Goal: Find contact information: Find contact information

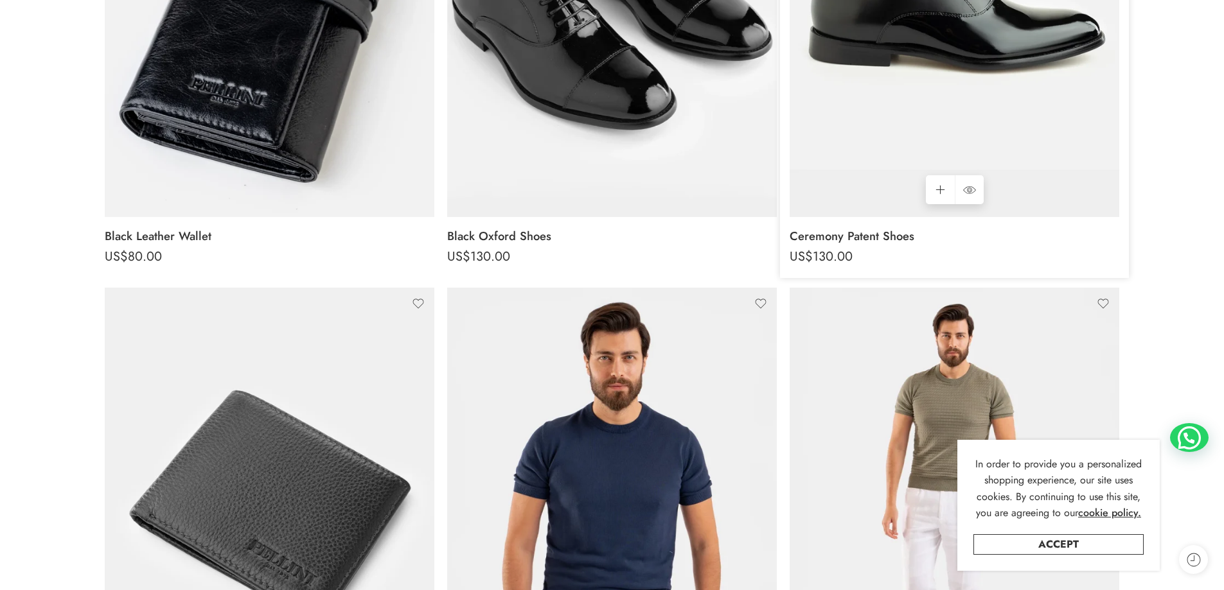
scroll to position [385, 0]
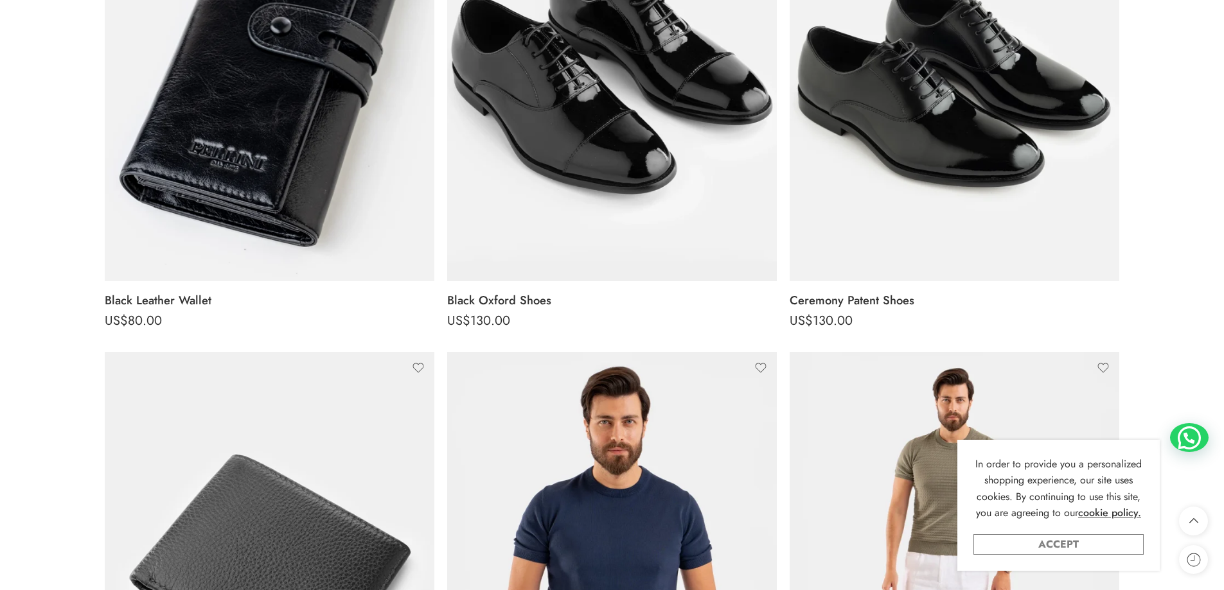
click at [1121, 537] on link "Accept" at bounding box center [1058, 545] width 170 height 21
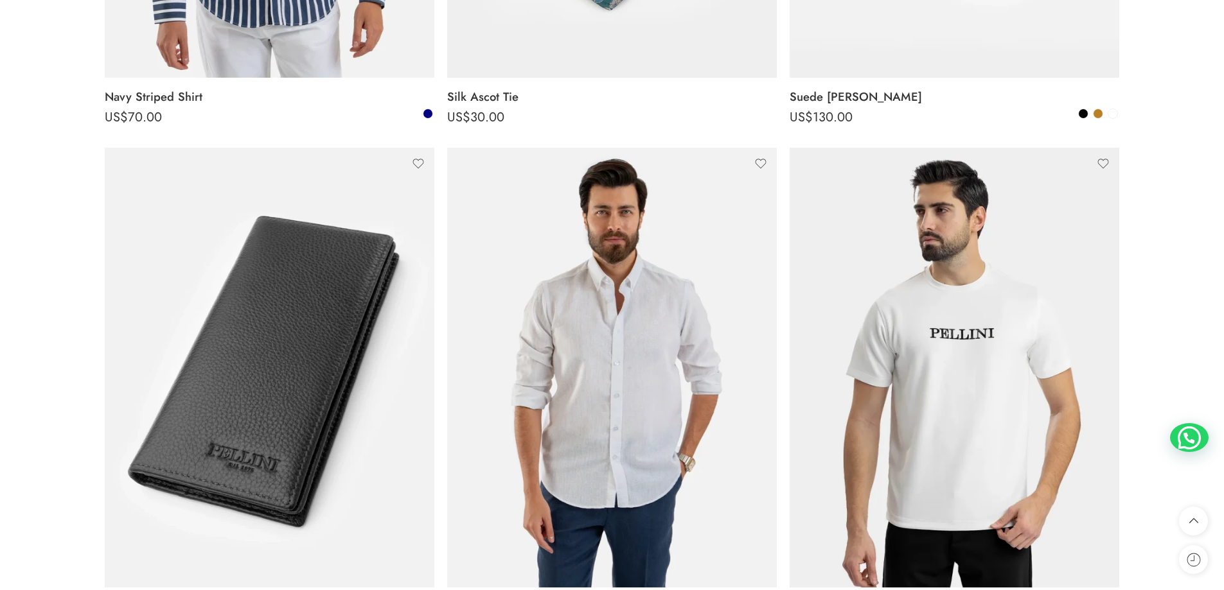
scroll to position [0, 0]
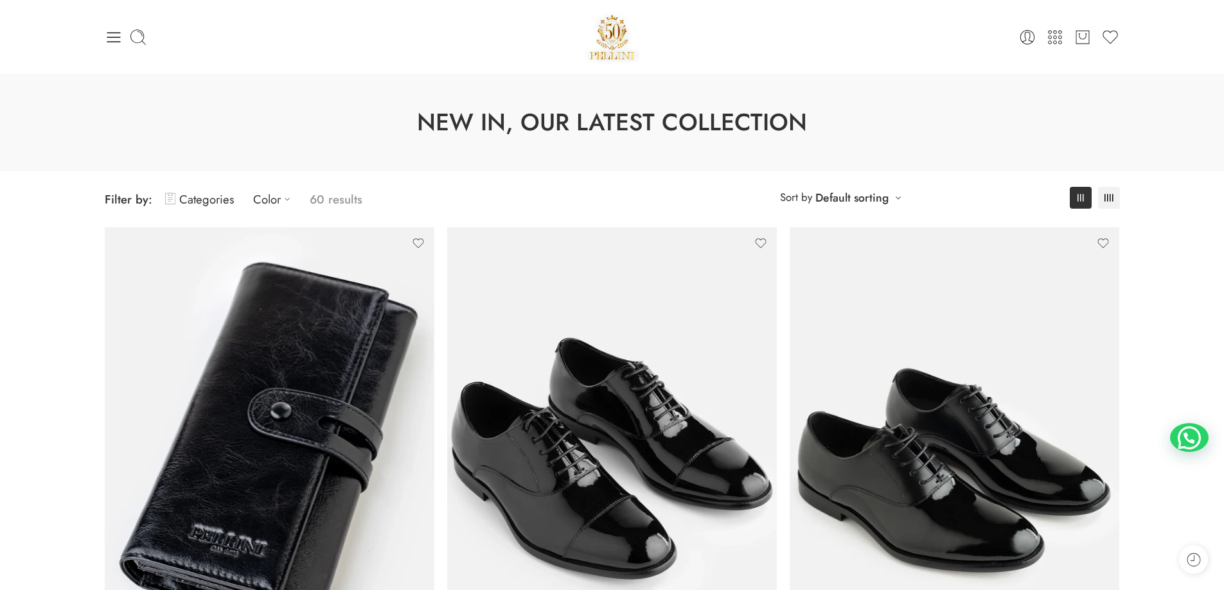
click at [621, 39] on img at bounding box center [612, 37] width 55 height 55
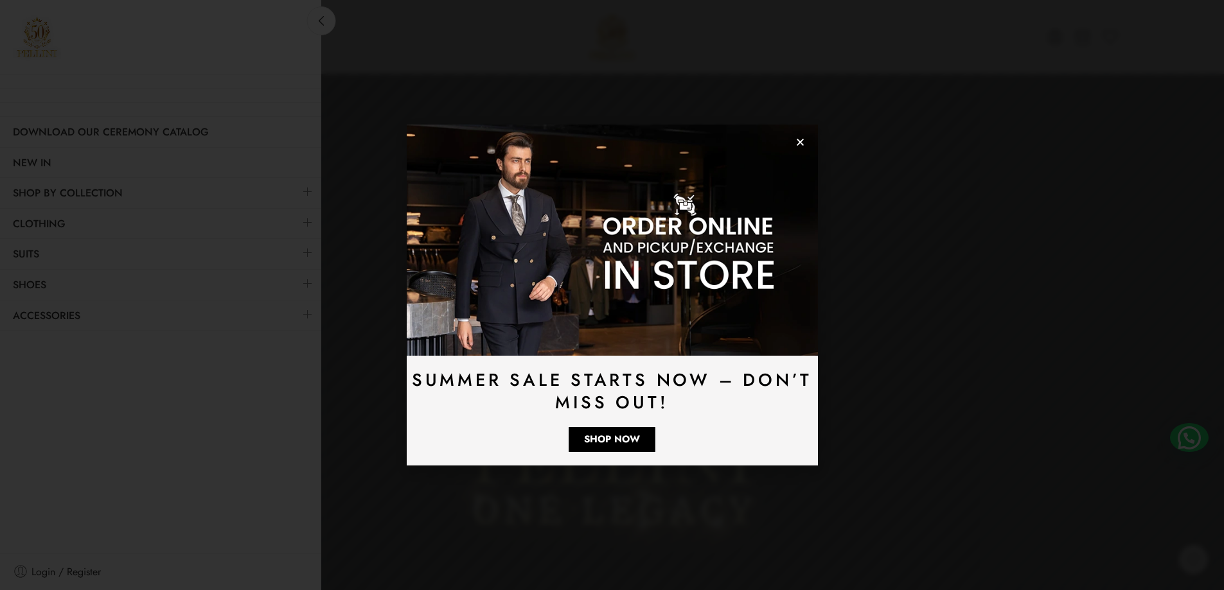
click at [796, 139] on icon "Close" at bounding box center [800, 142] width 10 height 10
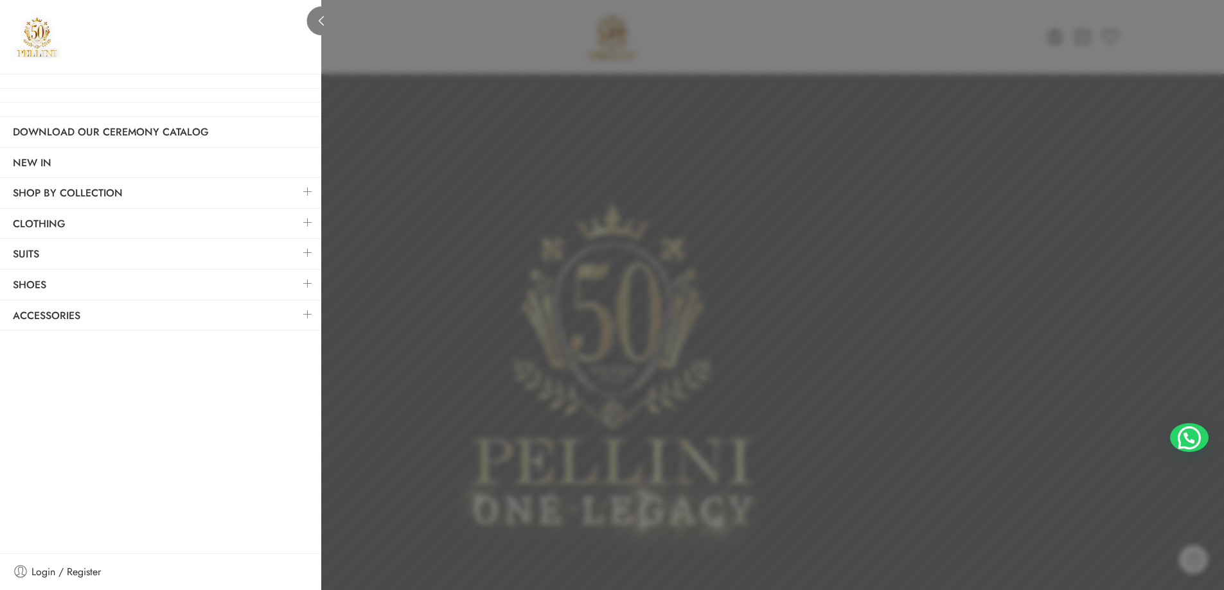
click at [323, 17] on icon at bounding box center [321, 21] width 5 height 10
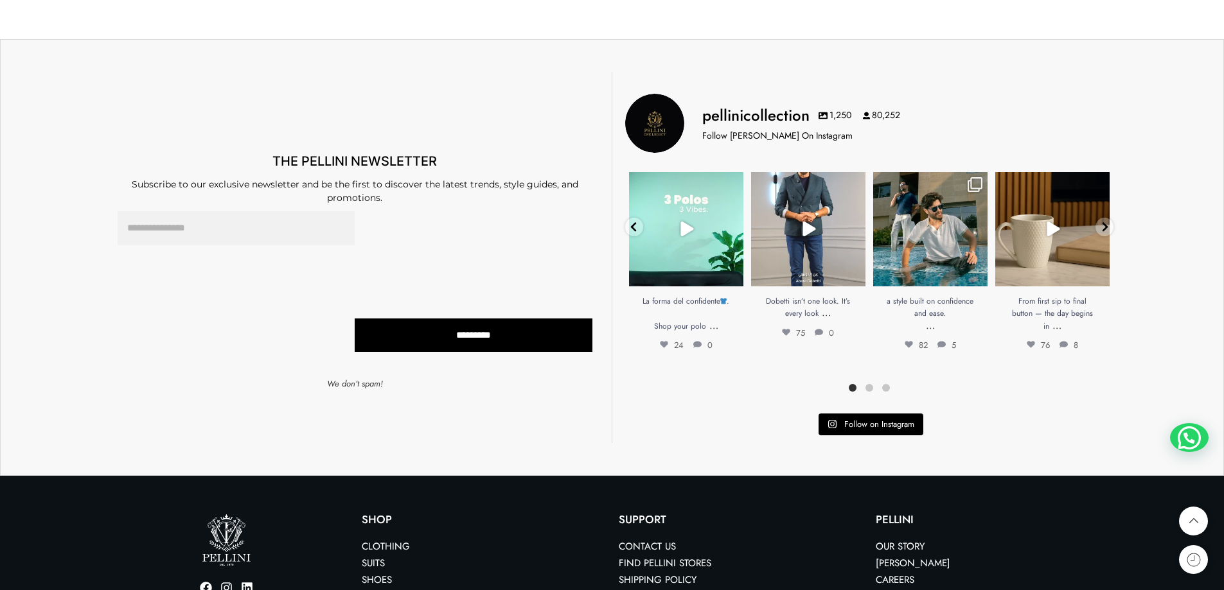
scroll to position [3879, 0]
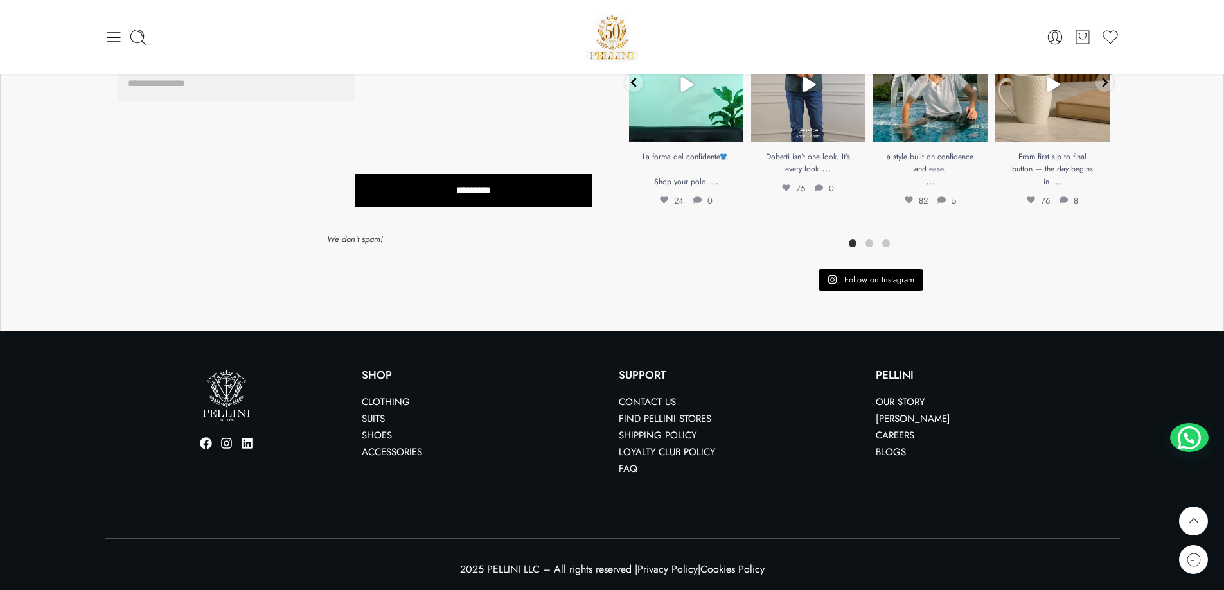
click at [892, 403] on link "Our Story" at bounding box center [900, 402] width 49 height 14
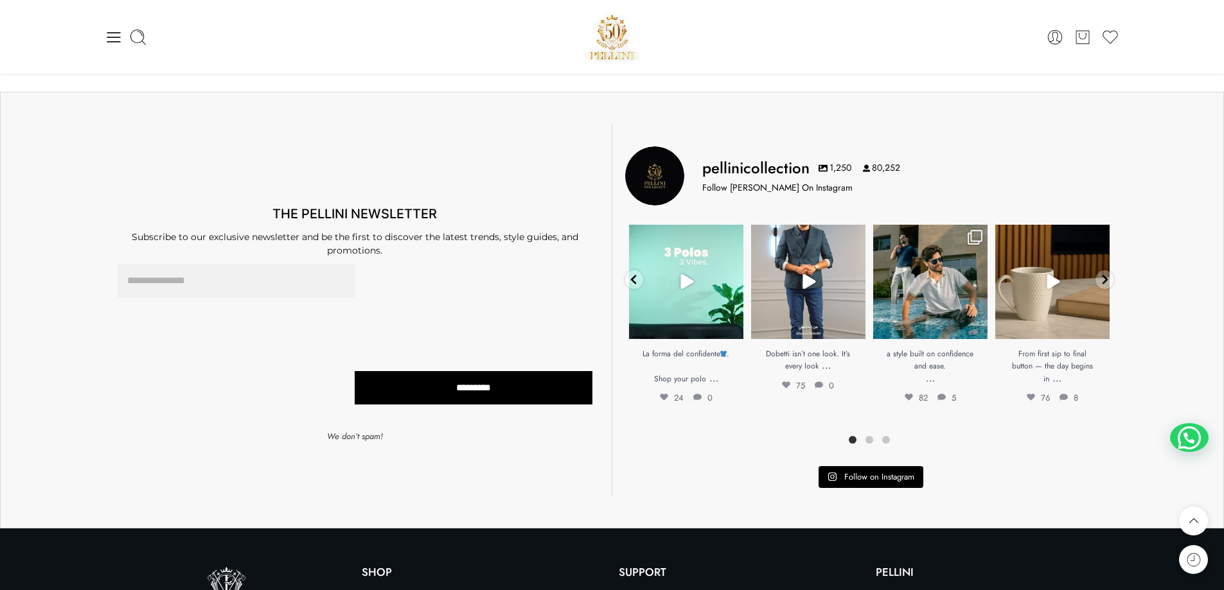
scroll to position [2357, 0]
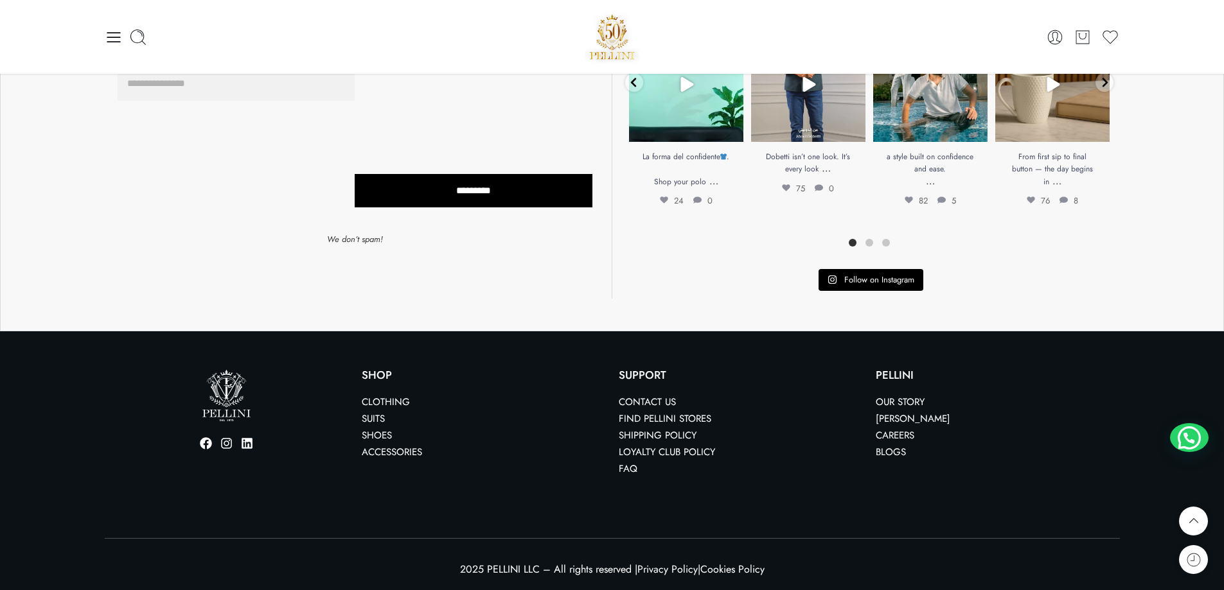
click at [641, 402] on link "Contact us" at bounding box center [647, 402] width 57 height 14
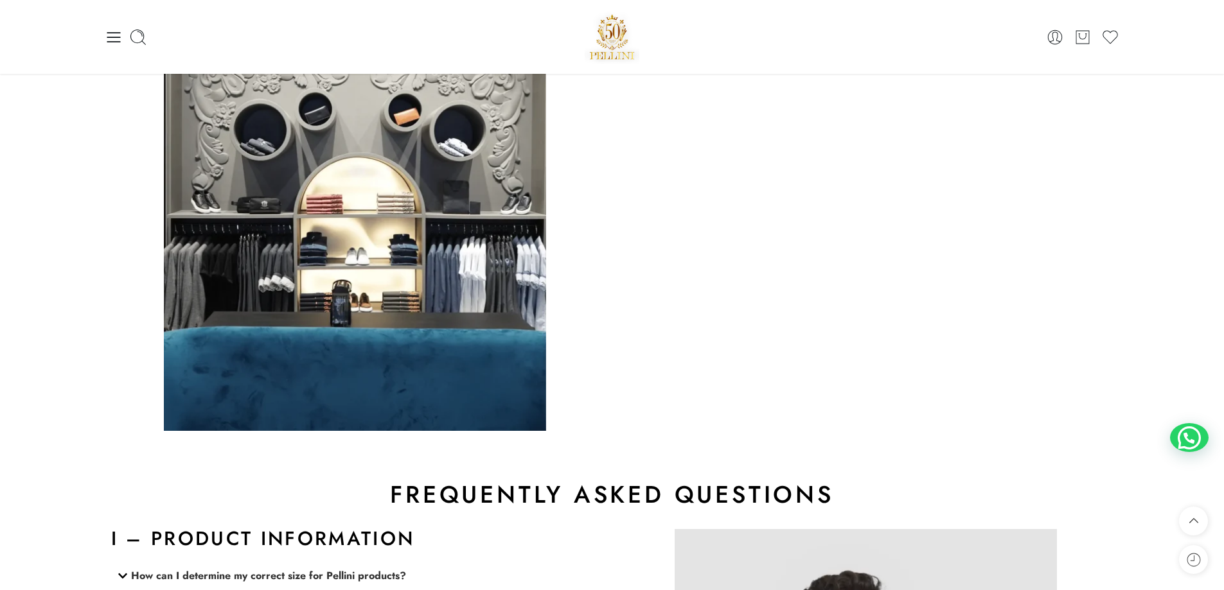
scroll to position [934, 0]
click at [112, 44] on icon at bounding box center [114, 37] width 18 height 18
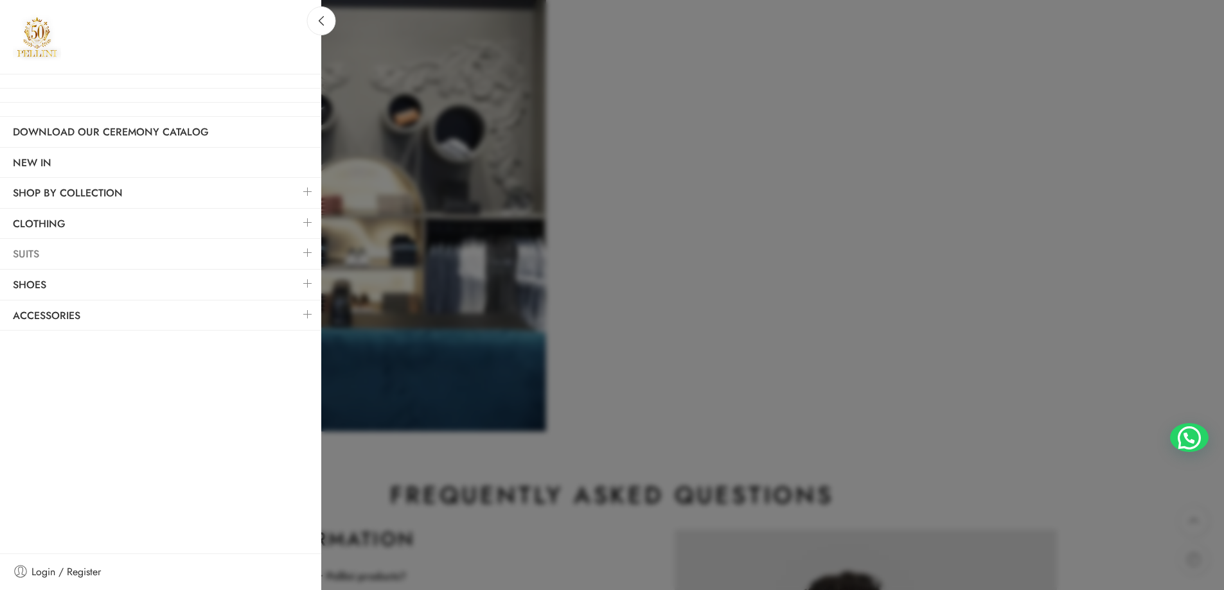
scroll to position [1320, 0]
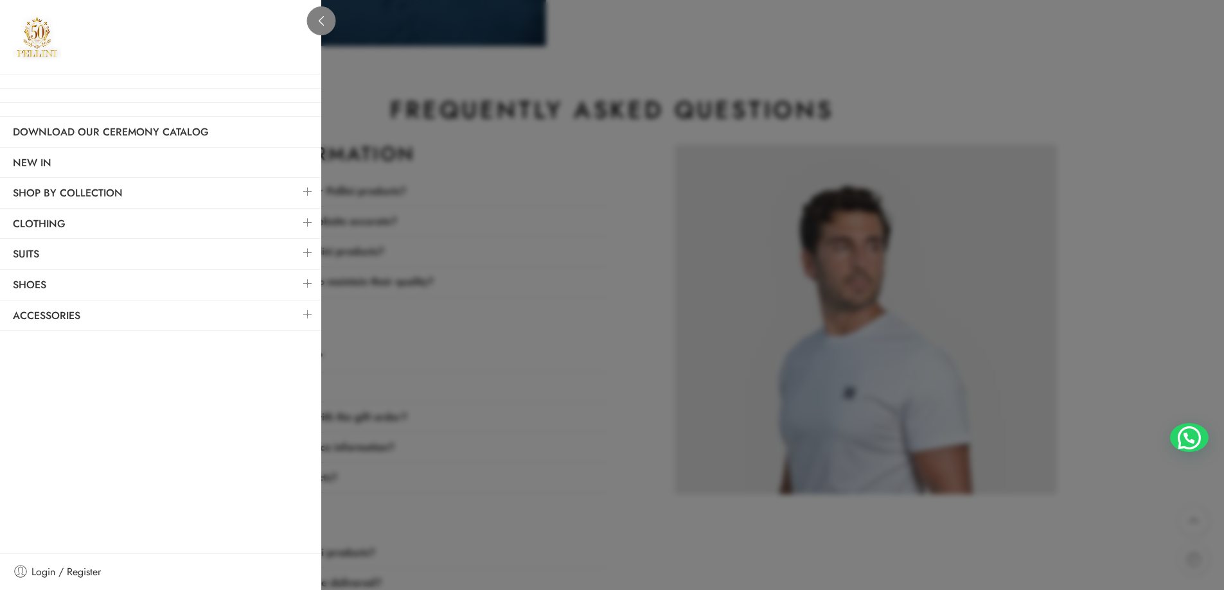
click at [321, 21] on icon at bounding box center [322, 21] width 10 height 10
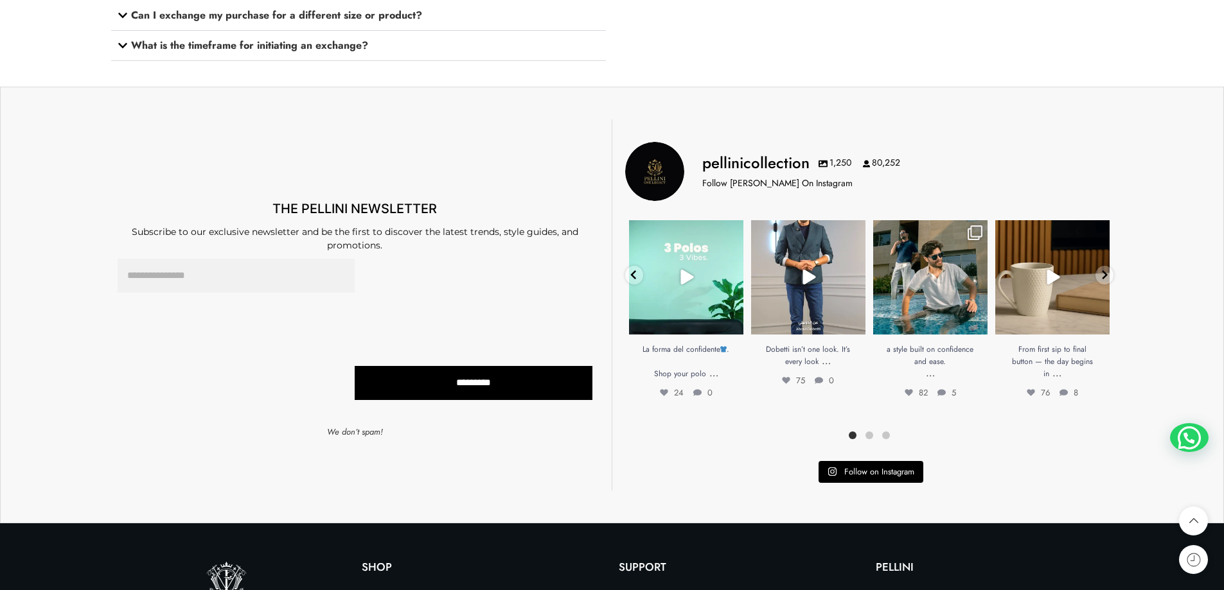
scroll to position [2412, 0]
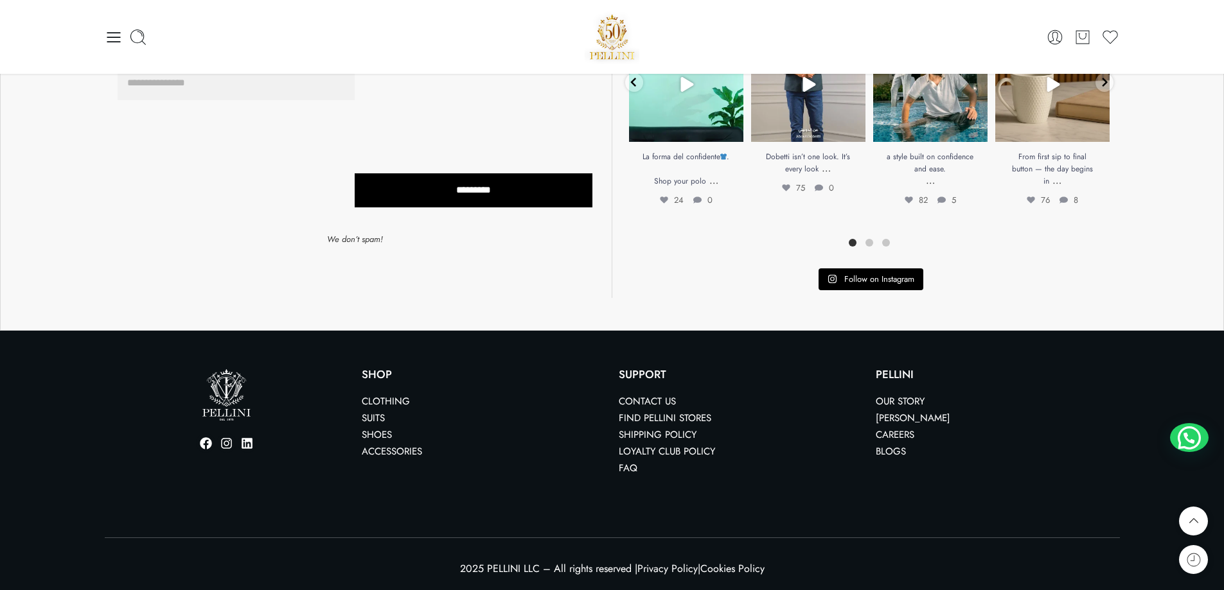
click at [650, 402] on link "Contact us" at bounding box center [647, 401] width 57 height 14
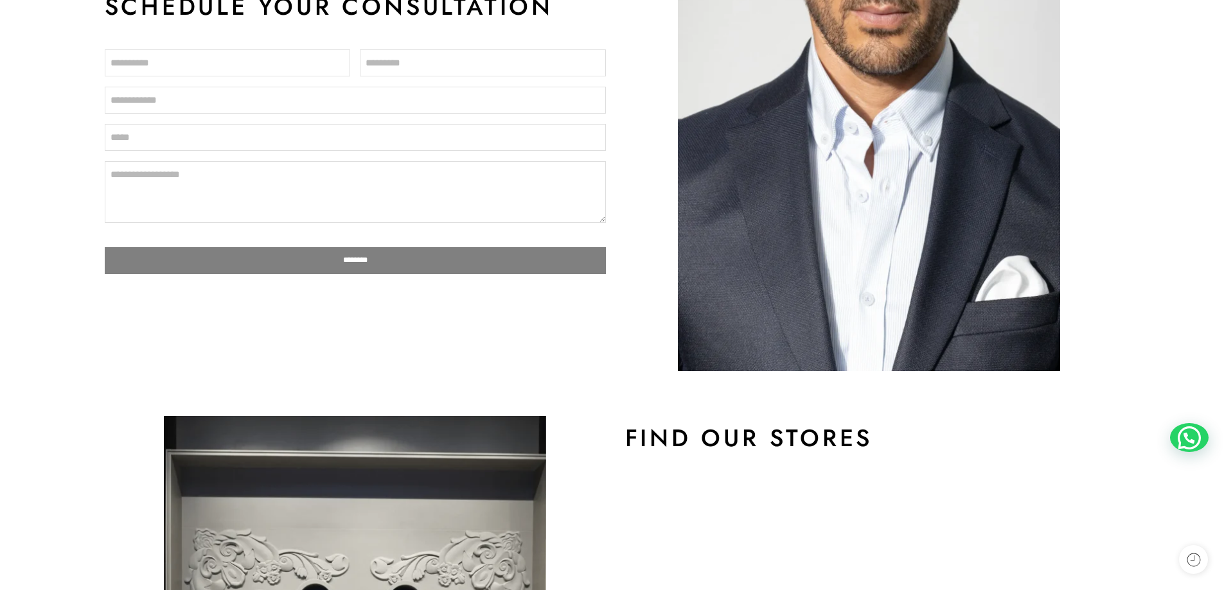
scroll to position [450, 0]
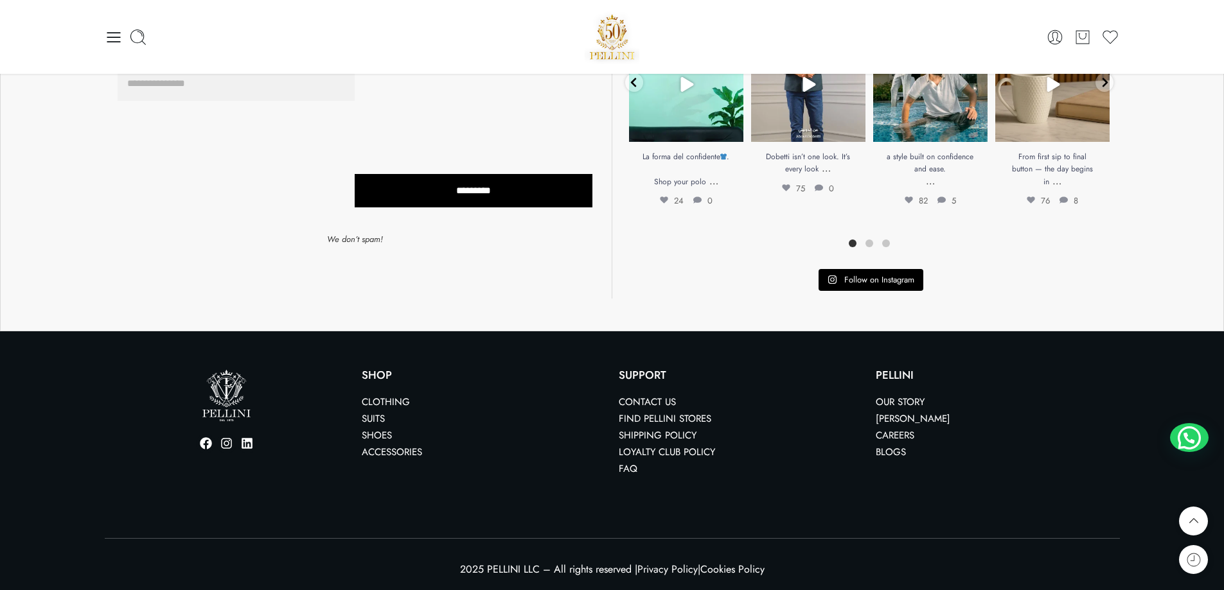
scroll to position [3803, 0]
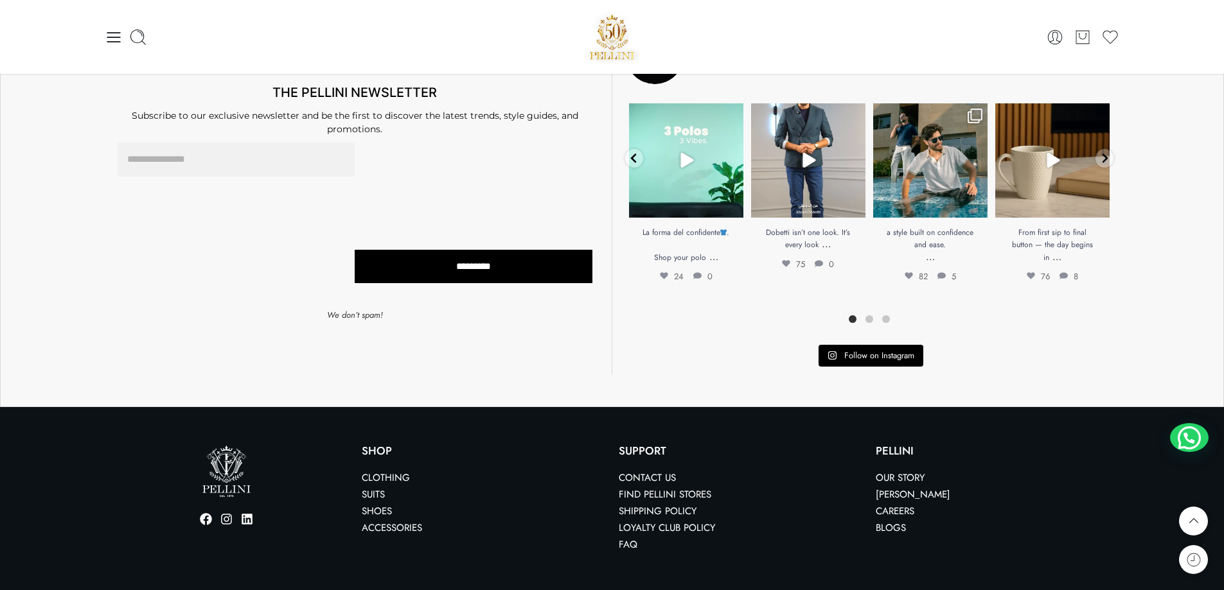
click at [646, 472] on link "Contact us" at bounding box center [647, 478] width 57 height 14
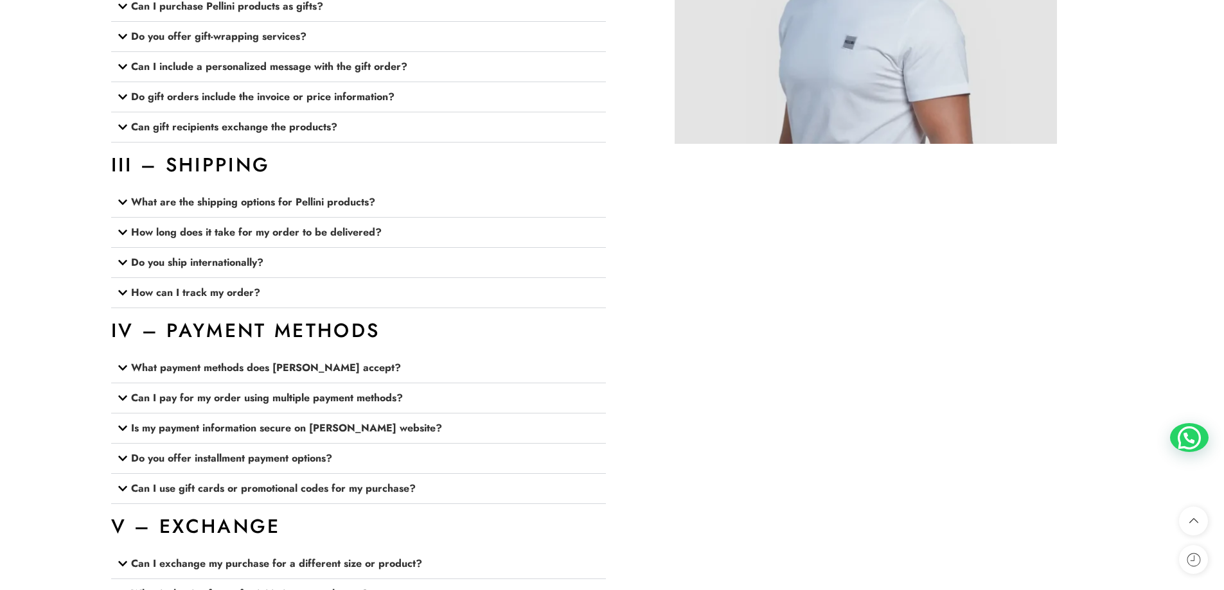
scroll to position [2120, 0]
